Goal: Information Seeking & Learning: Learn about a topic

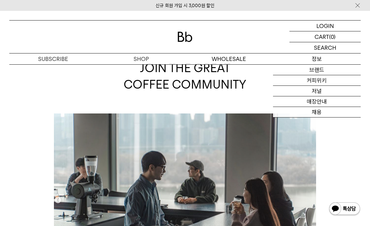
click at [322, 86] on link "커피위키" at bounding box center [317, 80] width 88 height 11
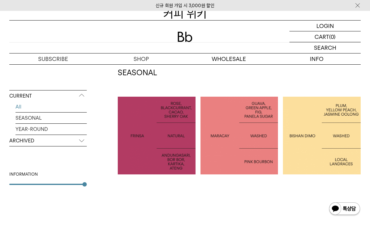
scroll to position [96, 0]
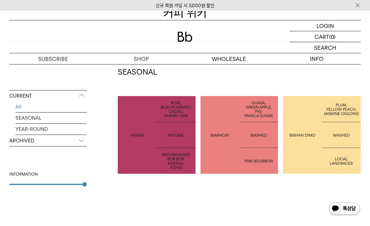
click at [86, 186] on div at bounding box center [85, 184] width 4 height 4
click at [69, 187] on div "CURRENT All SEASONAL YEAR-ROUND ARCHIVED 2025 2024 2023 2022 2021 2020 2019 201…" at bounding box center [48, 165] width 78 height 150
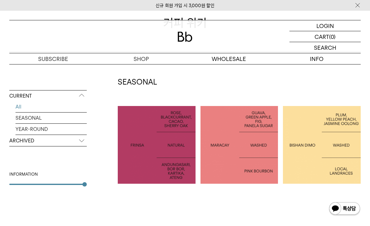
scroll to position [85, 0]
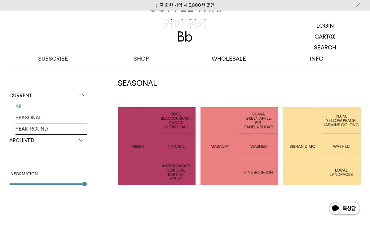
click at [34, 118] on link "SEASONAL" at bounding box center [51, 117] width 71 height 11
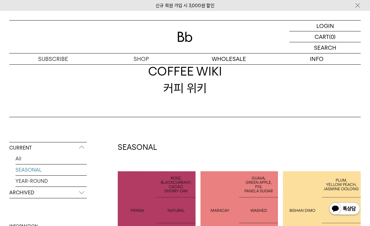
scroll to position [17, 0]
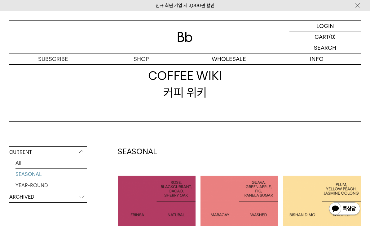
click at [80, 197] on p "ARCHIVED" at bounding box center [48, 196] width 78 height 11
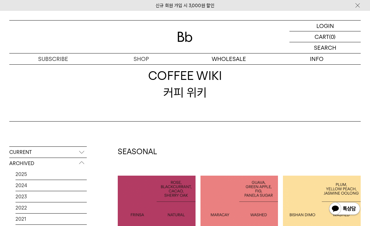
click at [76, 174] on link "2025" at bounding box center [51, 173] width 71 height 11
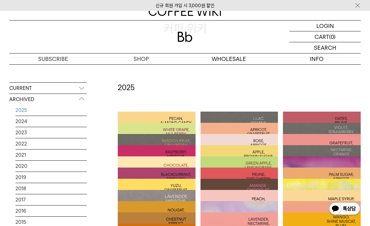
scroll to position [79, 0]
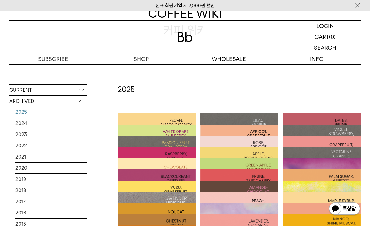
click at [345, 120] on div at bounding box center [322, 152] width 78 height 78
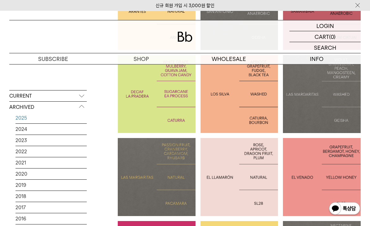
scroll to position [232, 0]
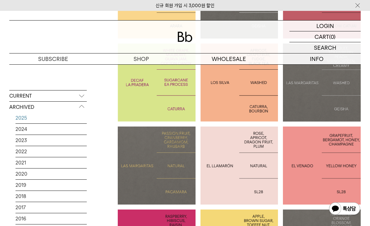
click at [338, 160] on p "COSTA RICA EL VENADO" at bounding box center [322, 165] width 78 height 18
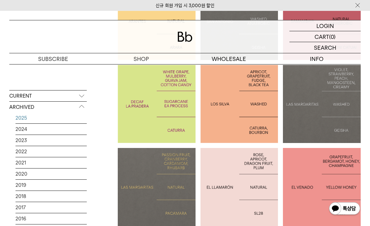
scroll to position [205, 0]
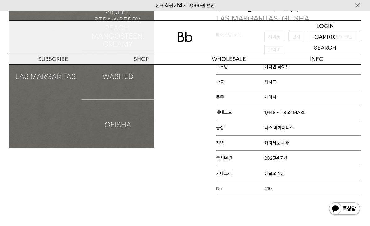
scroll to position [93, 0]
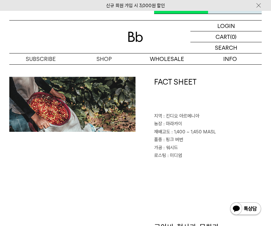
scroll to position [184, 0]
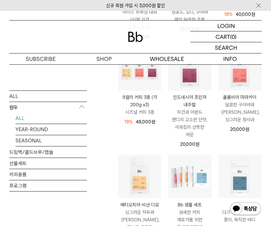
scroll to position [165, 0]
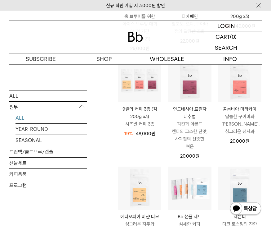
click at [64, 143] on link "SEASONAL" at bounding box center [51, 140] width 71 height 11
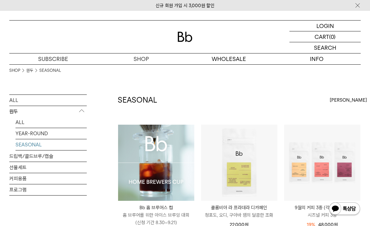
click at [75, 149] on link "SEASONAL" at bounding box center [51, 144] width 71 height 11
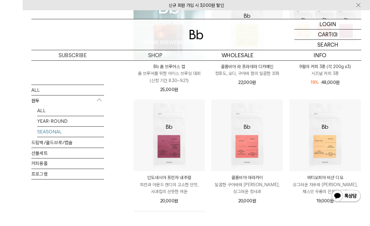
scroll to position [155, 0]
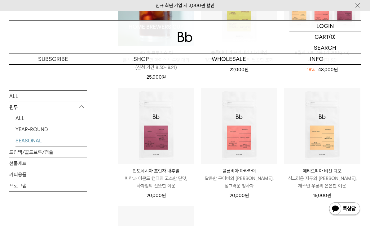
click at [84, 106] on p "원두" at bounding box center [48, 106] width 78 height 11
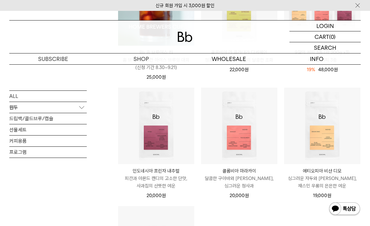
click at [75, 119] on link "드립백/콜드브루/캡슐" at bounding box center [48, 118] width 78 height 11
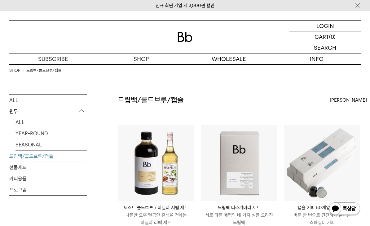
click at [75, 115] on p "원두" at bounding box center [48, 111] width 78 height 11
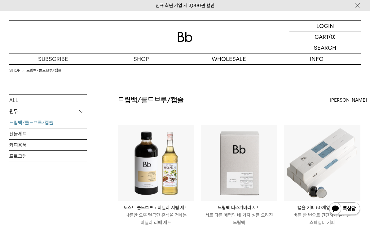
click at [77, 112] on p "원두" at bounding box center [48, 111] width 78 height 11
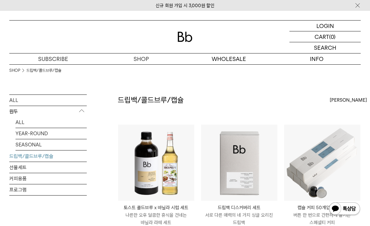
click at [71, 121] on link "ALL" at bounding box center [51, 122] width 71 height 11
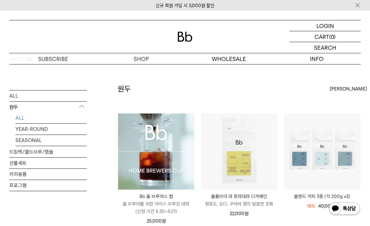
scroll to position [11, 0]
click at [72, 142] on link "SEASONAL" at bounding box center [51, 140] width 71 height 11
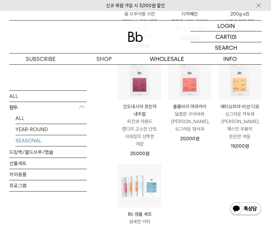
scroll to position [168, 0]
click at [42, 134] on link "YEAR-ROUND" at bounding box center [51, 128] width 71 height 11
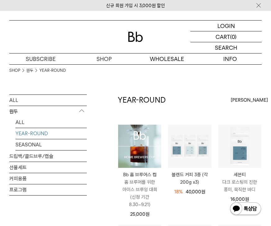
click at [32, 147] on link "SEASONAL" at bounding box center [51, 144] width 71 height 11
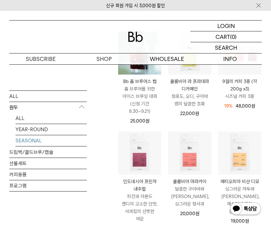
scroll to position [87, 0]
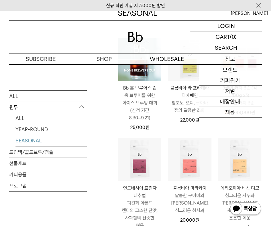
click at [230, 80] on link "커피위키" at bounding box center [230, 80] width 63 height 11
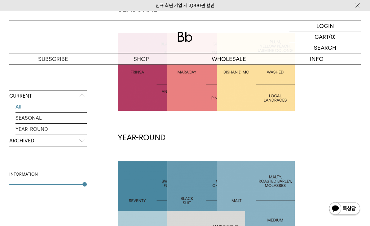
scroll to position [169, 0]
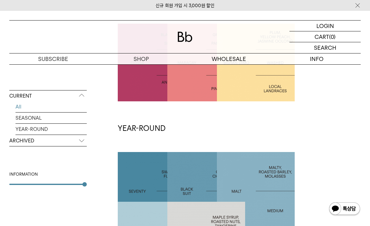
click at [76, 145] on p "ARCHIVED" at bounding box center [48, 140] width 78 height 11
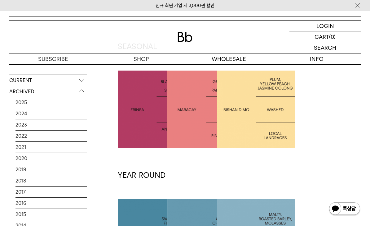
scroll to position [116, 0]
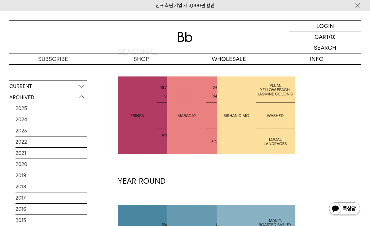
click at [74, 103] on link "2025" at bounding box center [51, 108] width 71 height 11
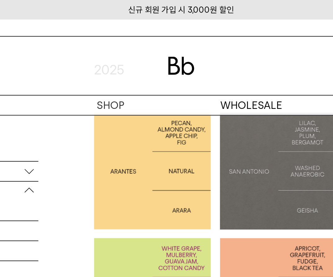
scroll to position [130, 0]
